Goal: Find specific page/section: Find specific page/section

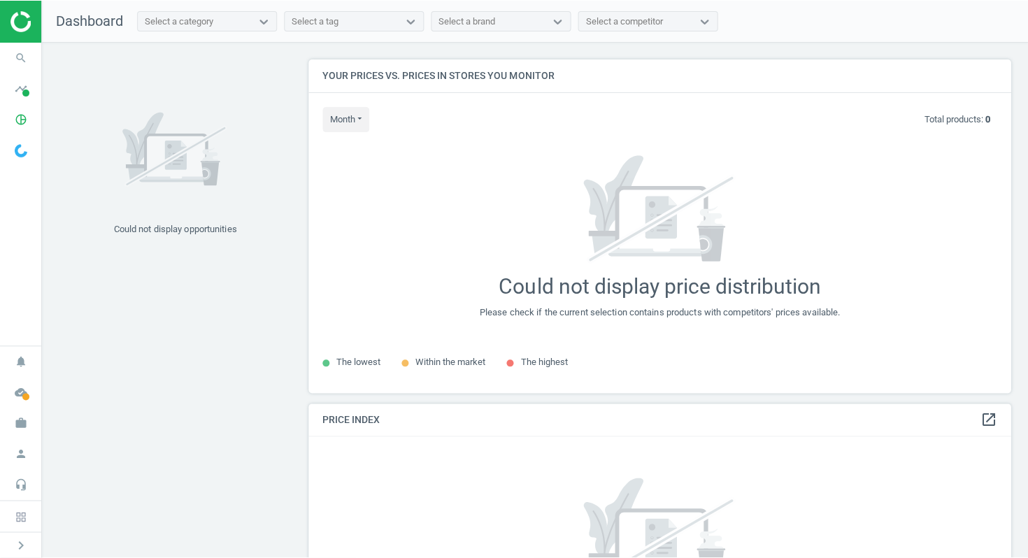
scroll to position [334, 704]
click at [18, 90] on icon "timeline" at bounding box center [21, 88] width 27 height 27
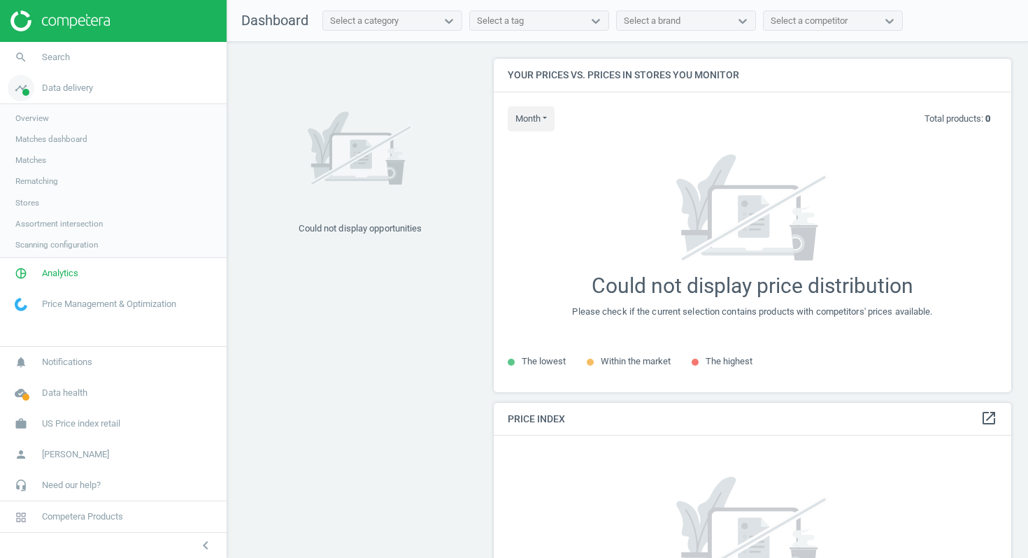
scroll to position [7, 7]
click at [399, 18] on div "Select a category" at bounding box center [364, 21] width 69 height 13
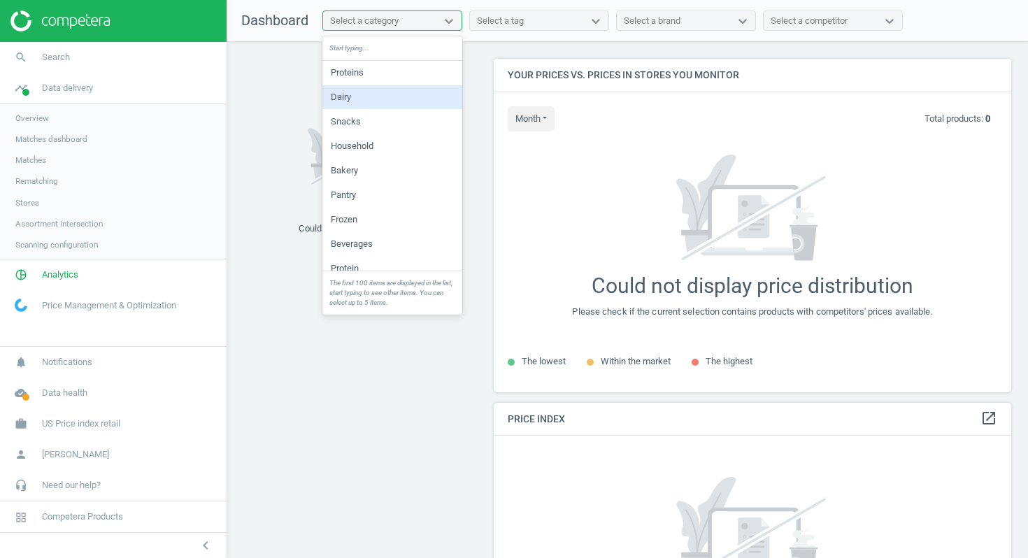
click at [373, 106] on div "Dairy" at bounding box center [392, 97] width 140 height 24
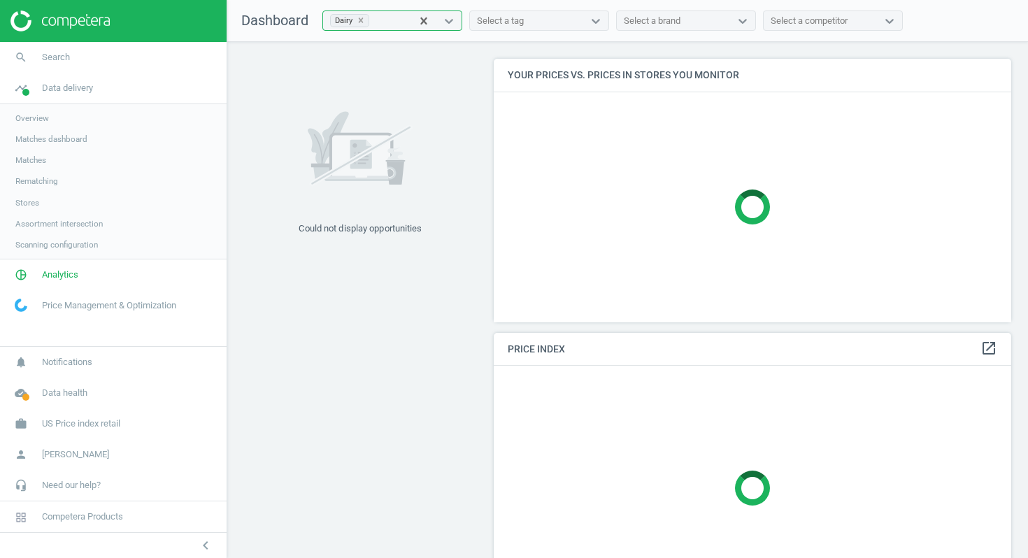
scroll to position [334, 518]
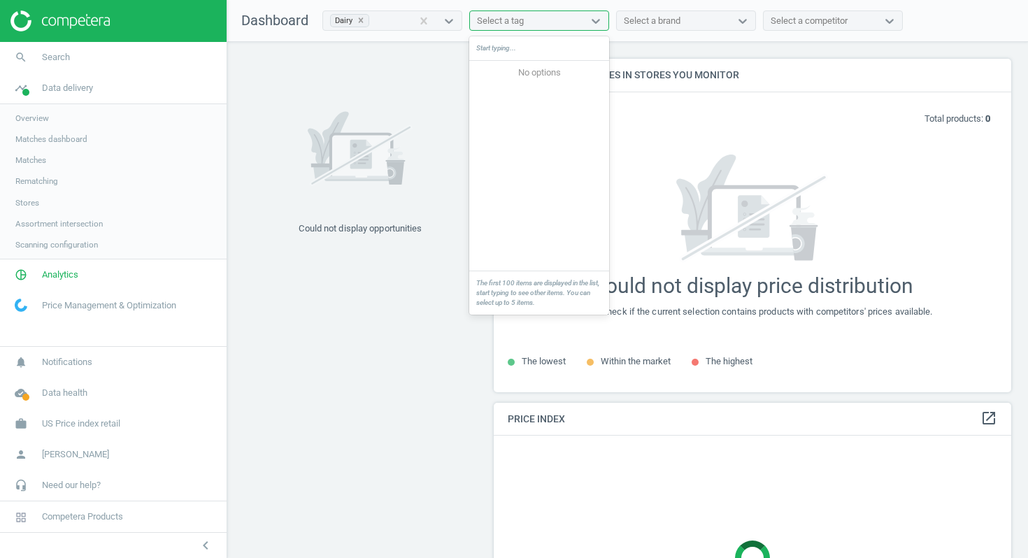
click at [558, 30] on div "Select a tag" at bounding box center [539, 20] width 140 height 21
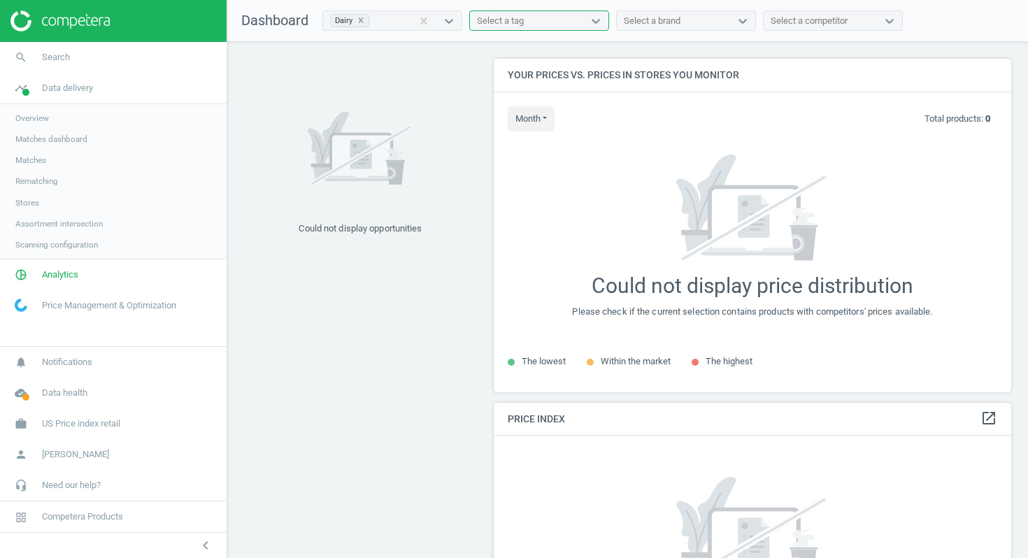
click at [557, 22] on div "Select a tag" at bounding box center [526, 21] width 113 height 18
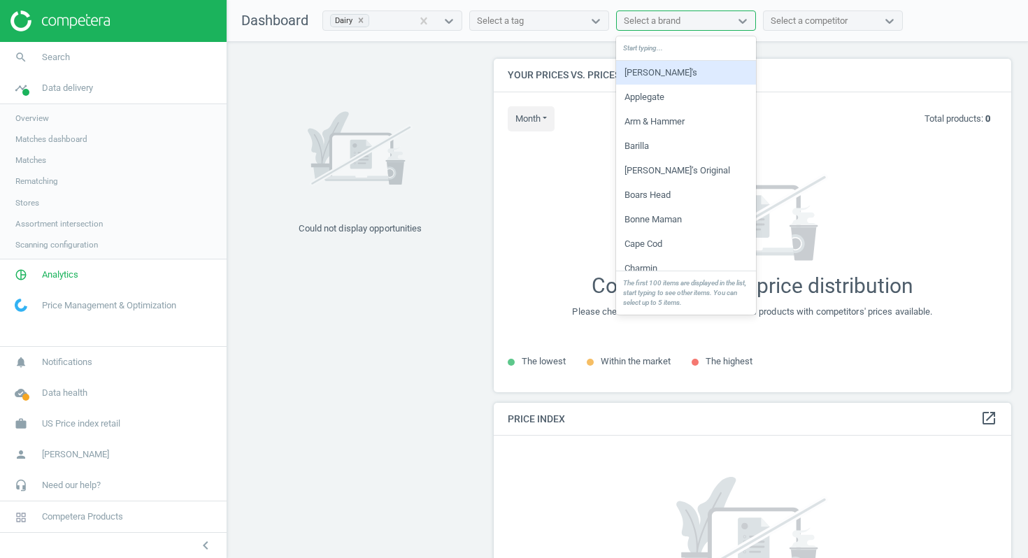
click at [674, 24] on div "Select a brand" at bounding box center [652, 21] width 57 height 13
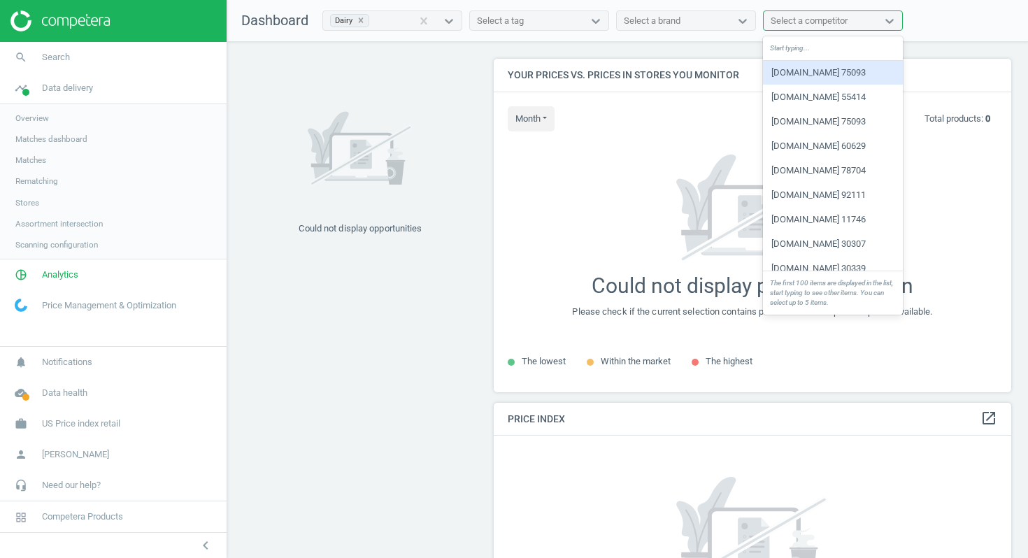
click at [812, 18] on div "Select a competitor" at bounding box center [809, 21] width 77 height 13
click at [811, 71] on div "[DOMAIN_NAME] 75093" at bounding box center [833, 73] width 140 height 24
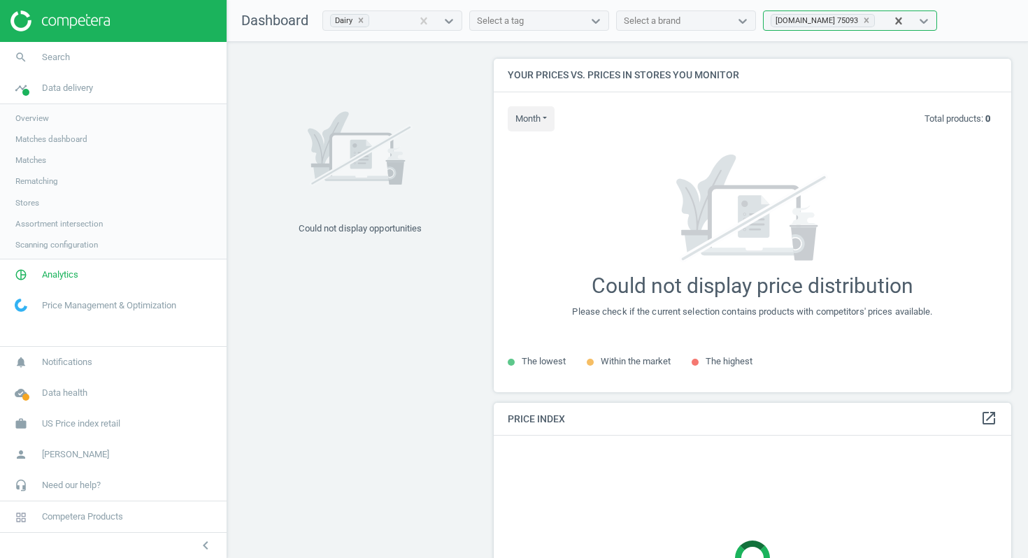
click at [676, 22] on div "Select a brand" at bounding box center [652, 21] width 57 height 13
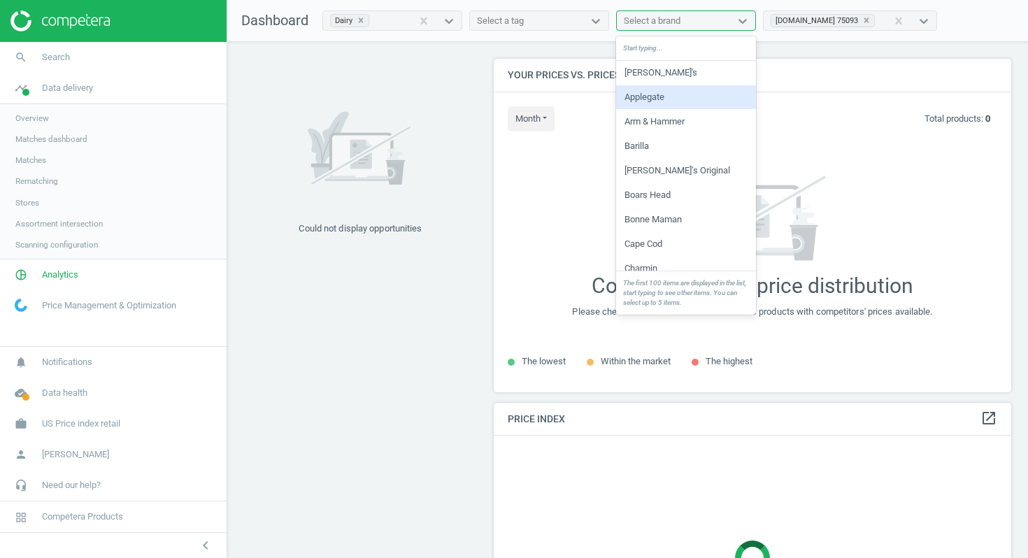
click at [657, 94] on div "Applegate" at bounding box center [686, 97] width 140 height 24
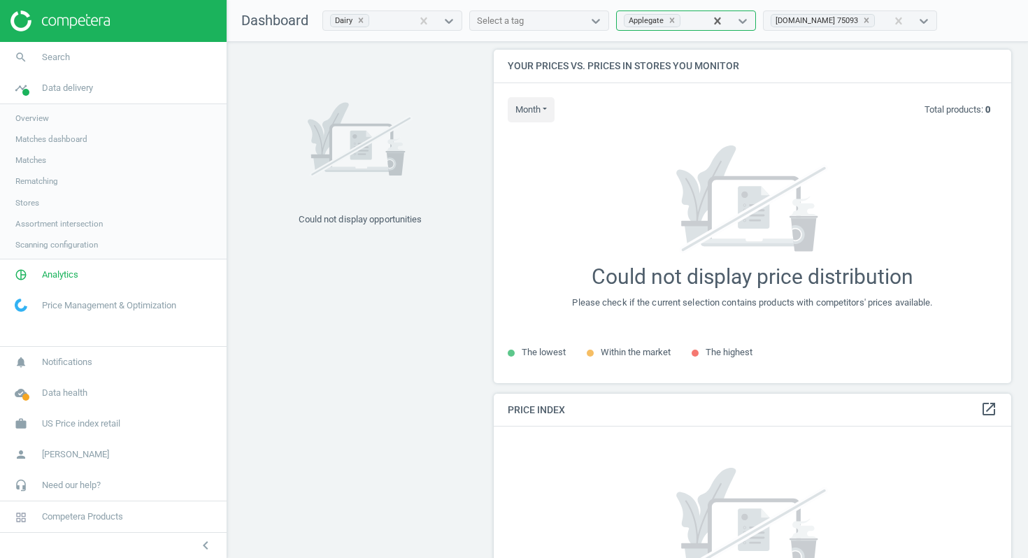
scroll to position [0, 0]
